Goal: Information Seeking & Learning: Learn about a topic

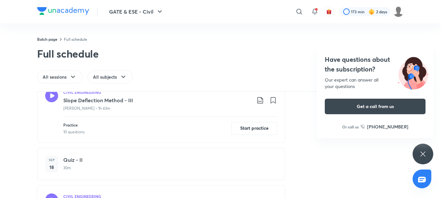
scroll to position [355, 0]
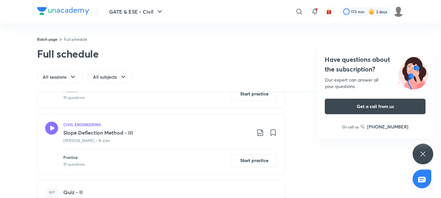
click at [47, 129] on icon at bounding box center [51, 127] width 13 height 13
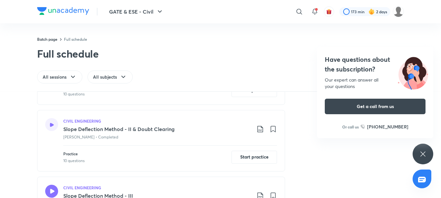
scroll to position [291, 0]
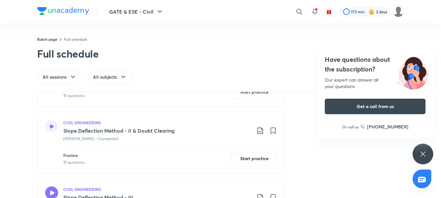
click at [50, 125] on icon at bounding box center [52, 126] width 4 height 4
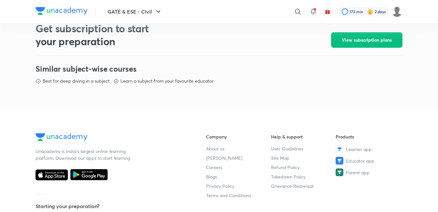
scroll to position [323, 0]
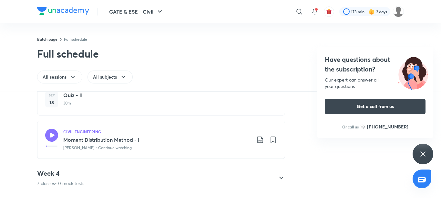
scroll to position [485, 0]
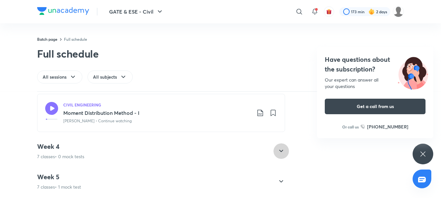
click at [278, 147] on icon at bounding box center [281, 151] width 8 height 8
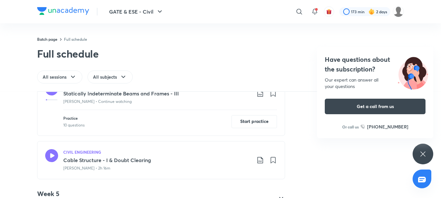
scroll to position [377, 0]
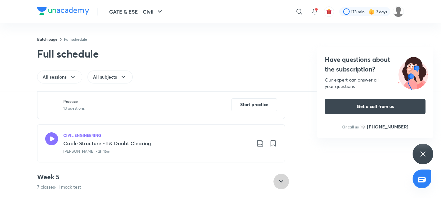
click at [277, 177] on icon at bounding box center [281, 181] width 8 height 8
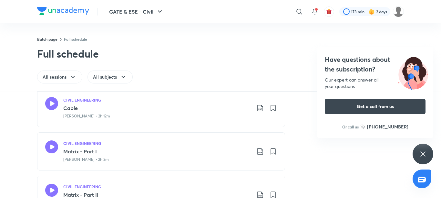
scroll to position [230, 0]
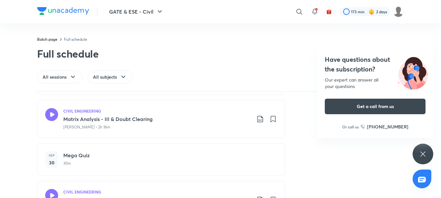
click at [352, 80] on div "Our expert can answer all your questions" at bounding box center [375, 83] width 101 height 13
